Goal: Navigation & Orientation: Find specific page/section

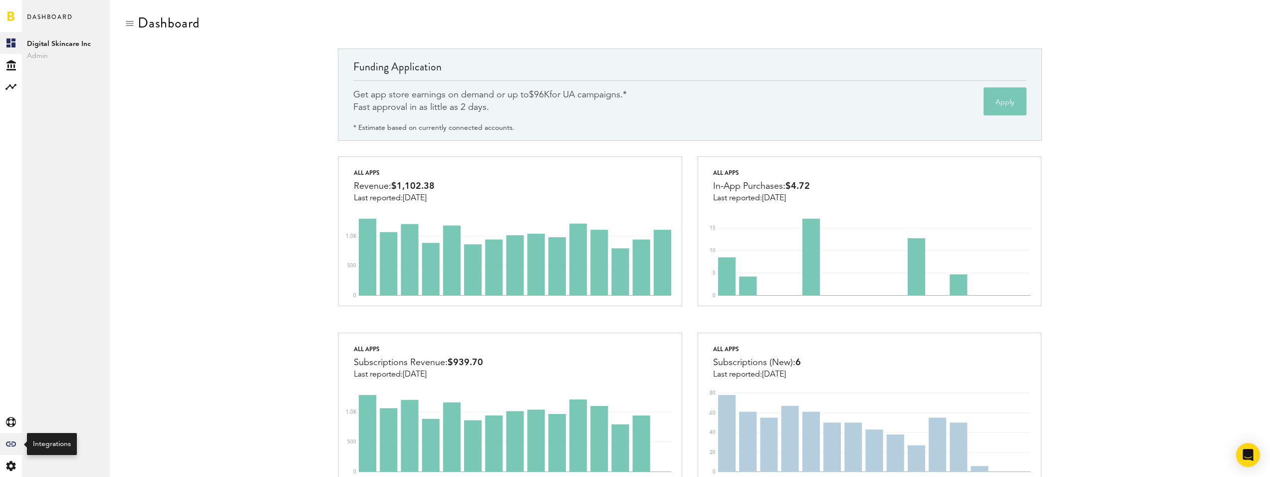
click at [10, 442] on icon "Created with Sketch." at bounding box center [11, 443] width 10 height 5
click at [42, 196] on link "Financing" at bounding box center [66, 197] width 88 height 22
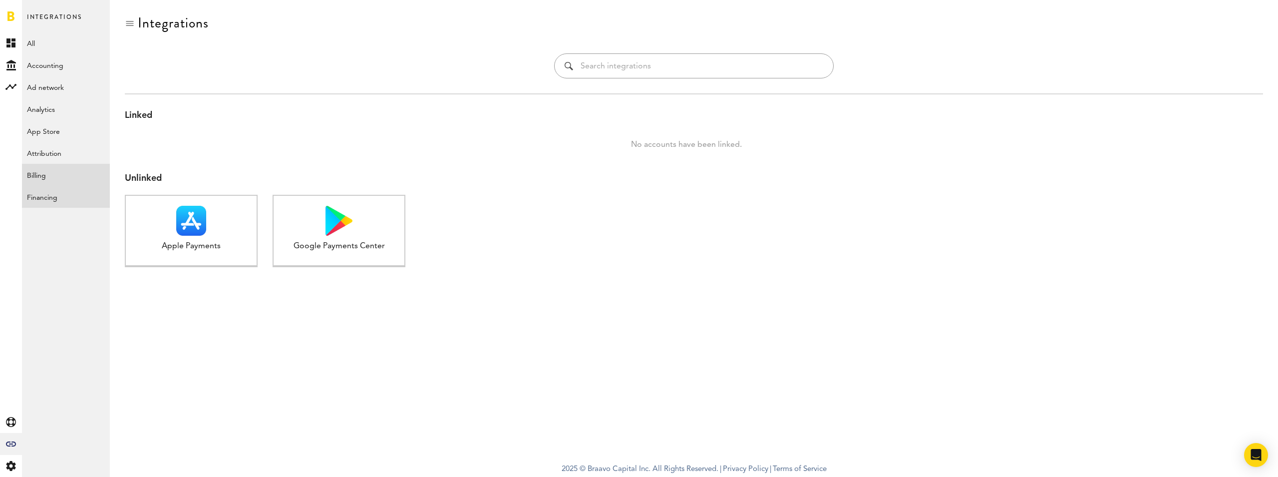
click at [29, 169] on link "Billing" at bounding box center [66, 175] width 88 height 22
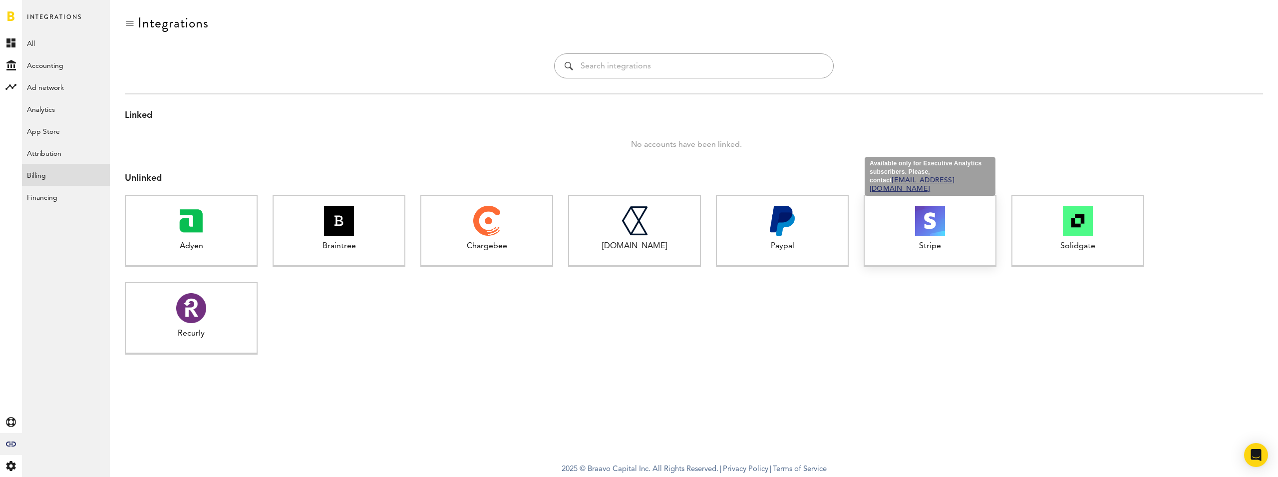
click at [955, 254] on div "Available only for Executive Analytics subscribers. Please, contact [EMAIL_ADDR…" at bounding box center [929, 231] width 133 height 72
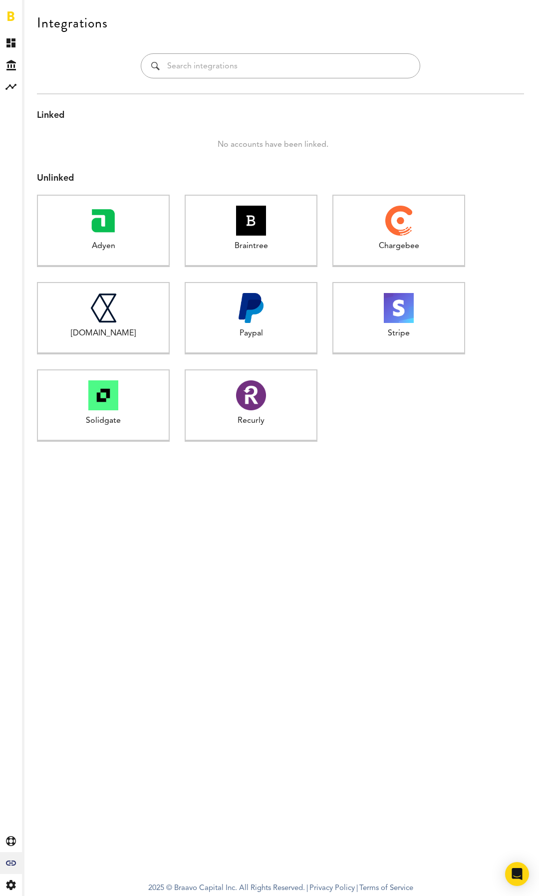
click at [315, 176] on div "Unlinked" at bounding box center [280, 178] width 487 height 13
